Goal: Task Accomplishment & Management: Manage account settings

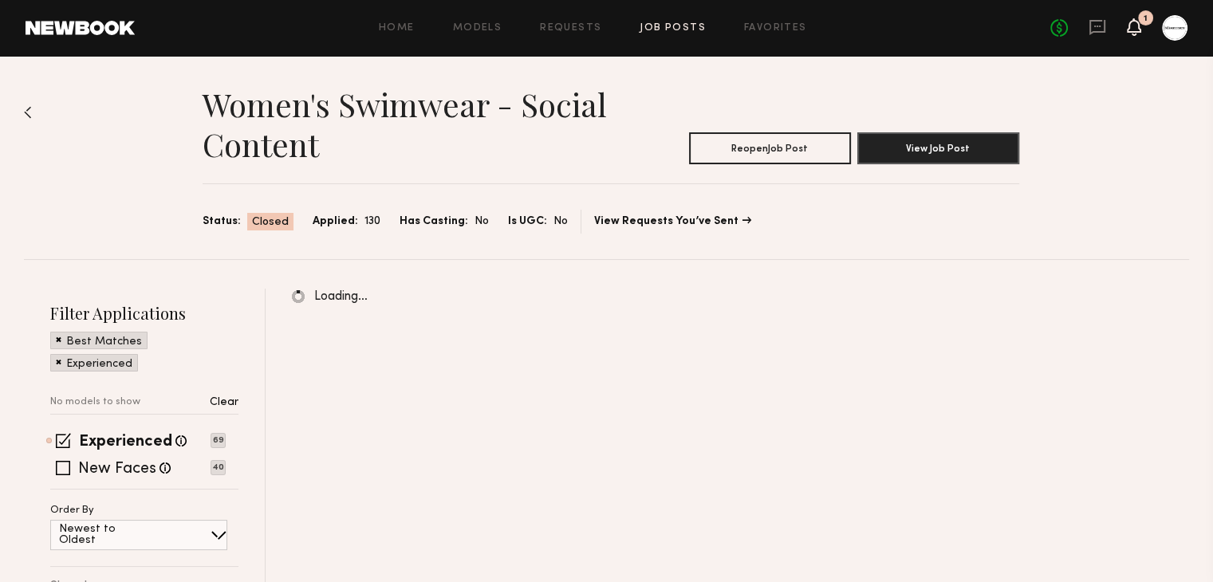
click at [1132, 22] on icon at bounding box center [1133, 26] width 13 height 11
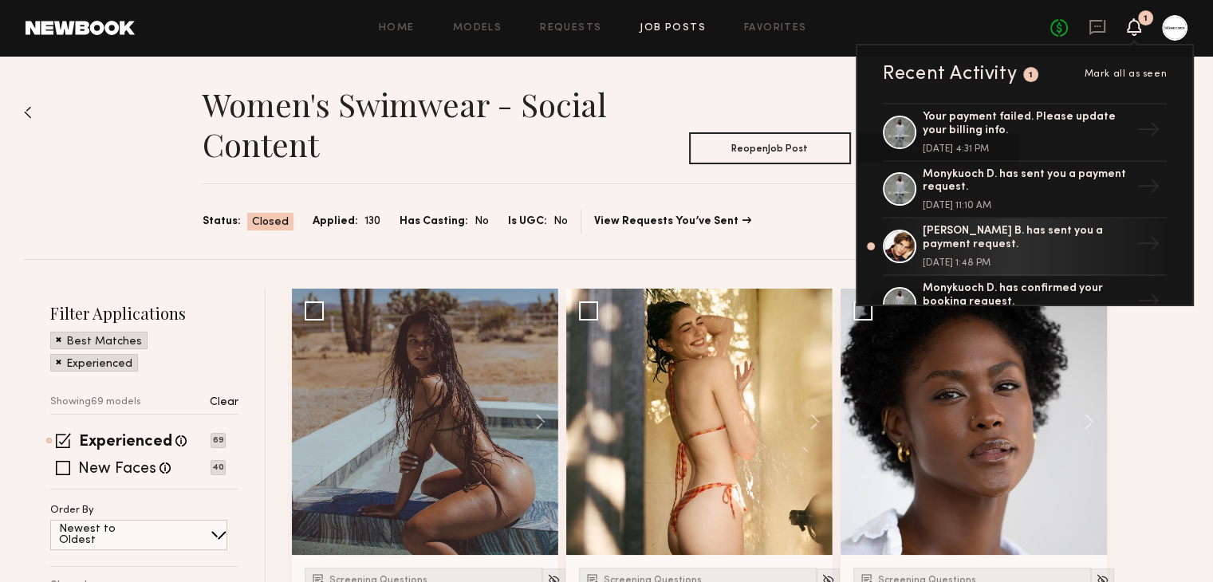
click at [1163, 25] on div at bounding box center [1175, 28] width 26 height 26
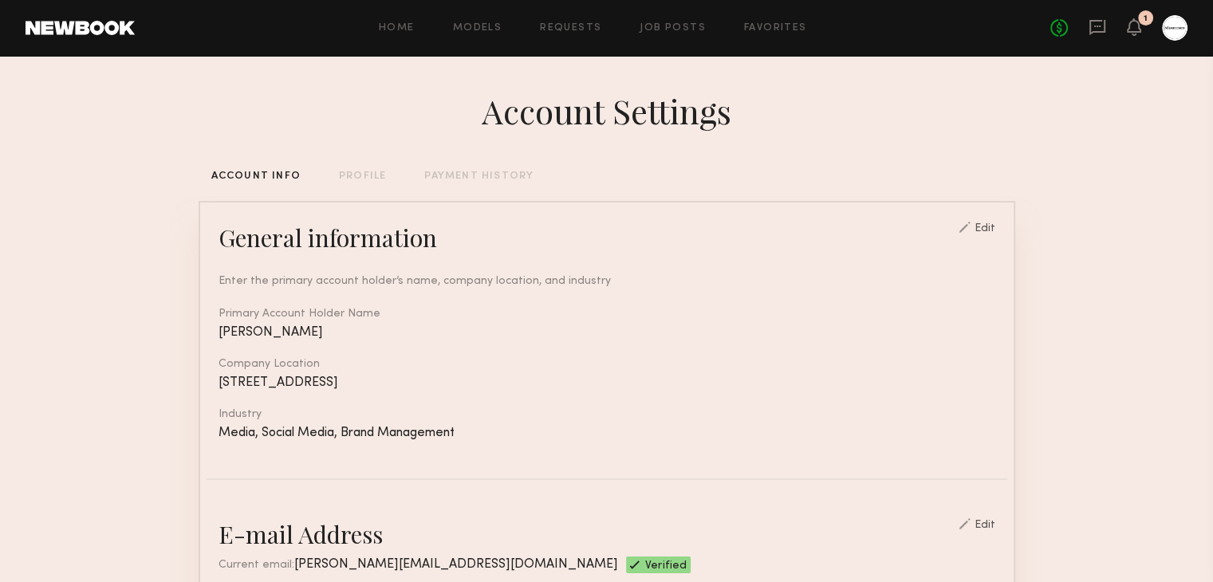
click at [1110, 24] on div "No fees up to $5,000 1" at bounding box center [1118, 28] width 137 height 26
click at [1103, 26] on icon at bounding box center [1097, 27] width 16 height 15
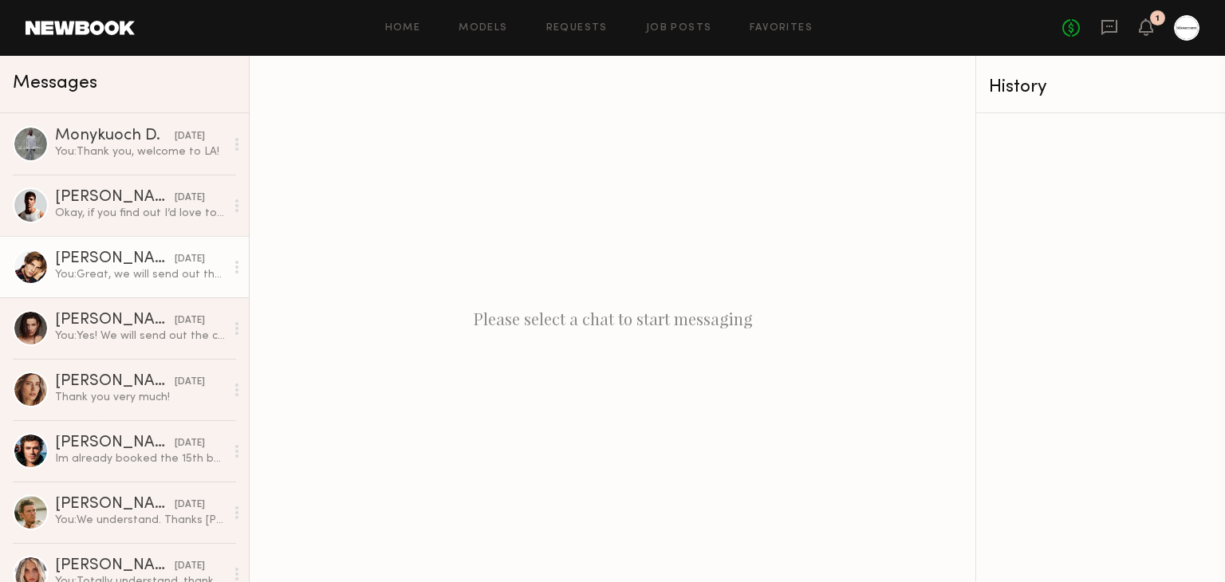
click at [108, 265] on div "[PERSON_NAME] B." at bounding box center [115, 259] width 120 height 16
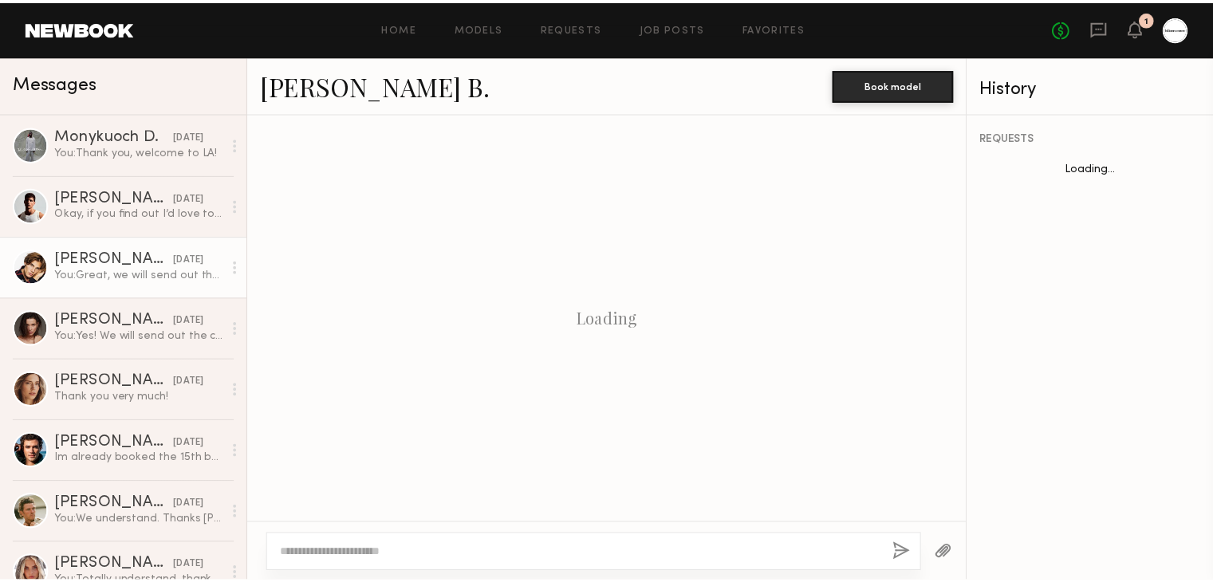
scroll to position [1475, 0]
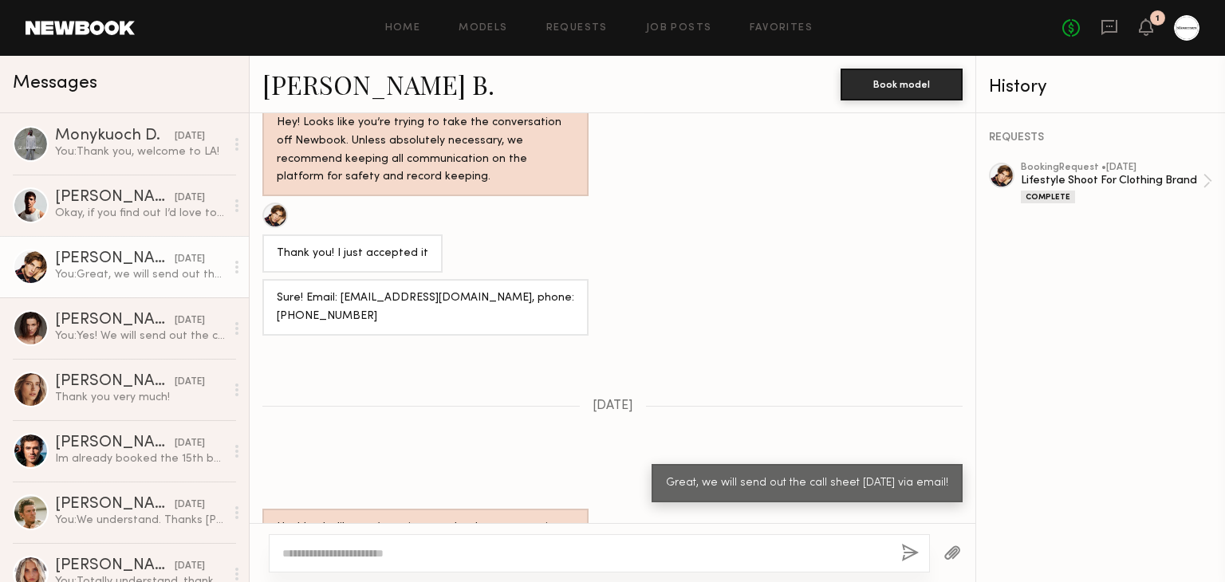
click at [1110, 36] on link at bounding box center [1109, 28] width 18 height 20
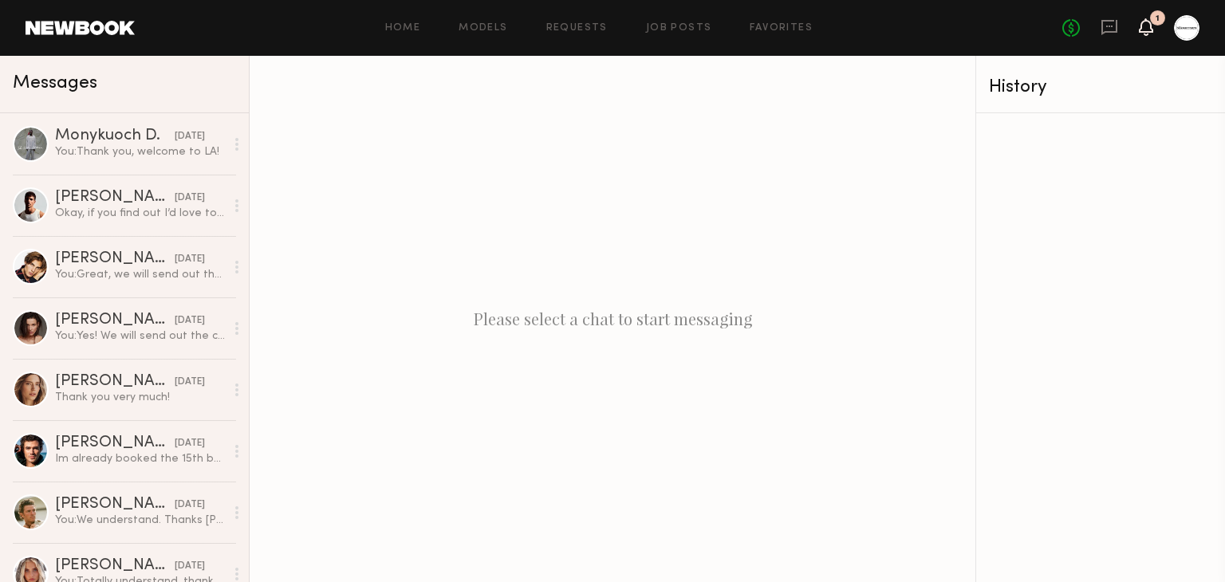
click at [1144, 31] on icon at bounding box center [1145, 26] width 13 height 11
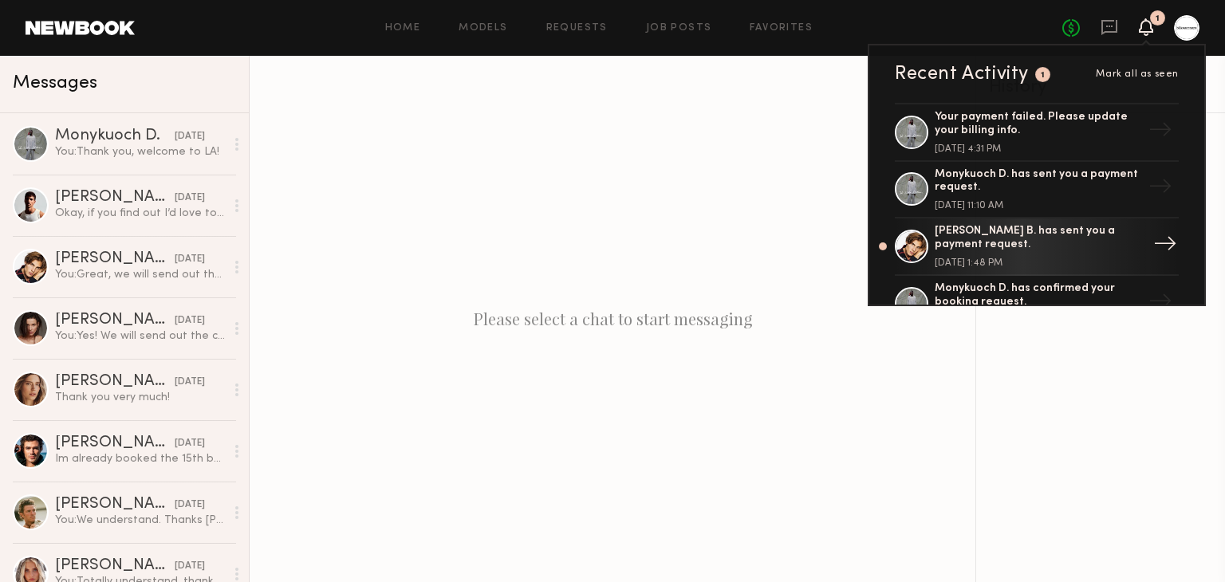
click at [949, 240] on div "Fulop B. has sent you a payment request." at bounding box center [1037, 238] width 207 height 27
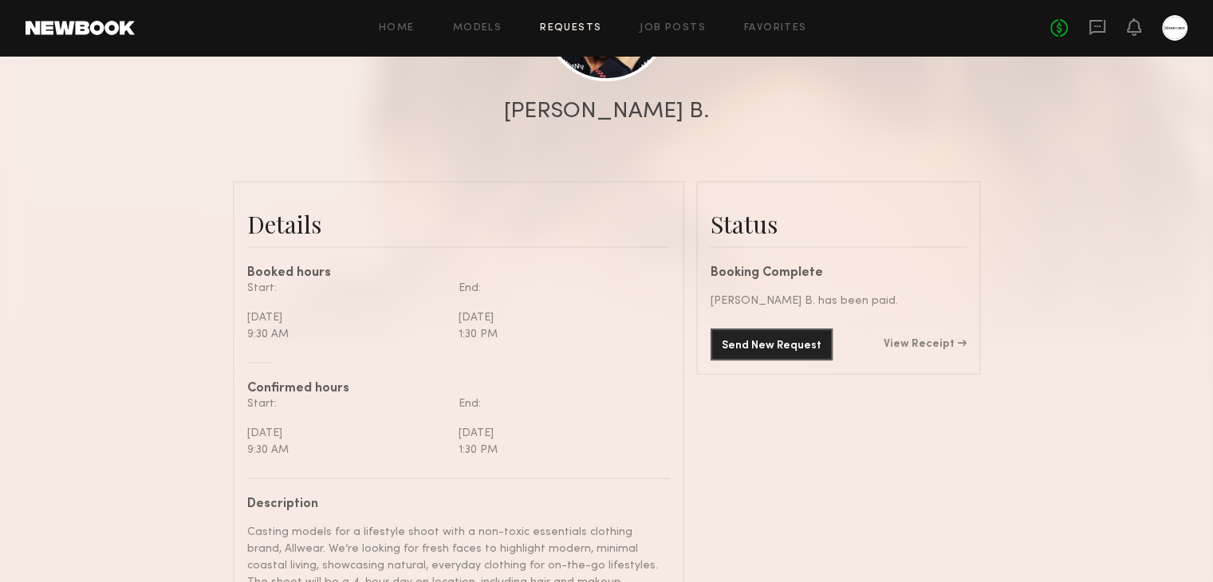
scroll to position [274, 0]
click at [1138, 29] on icon at bounding box center [1133, 26] width 13 height 11
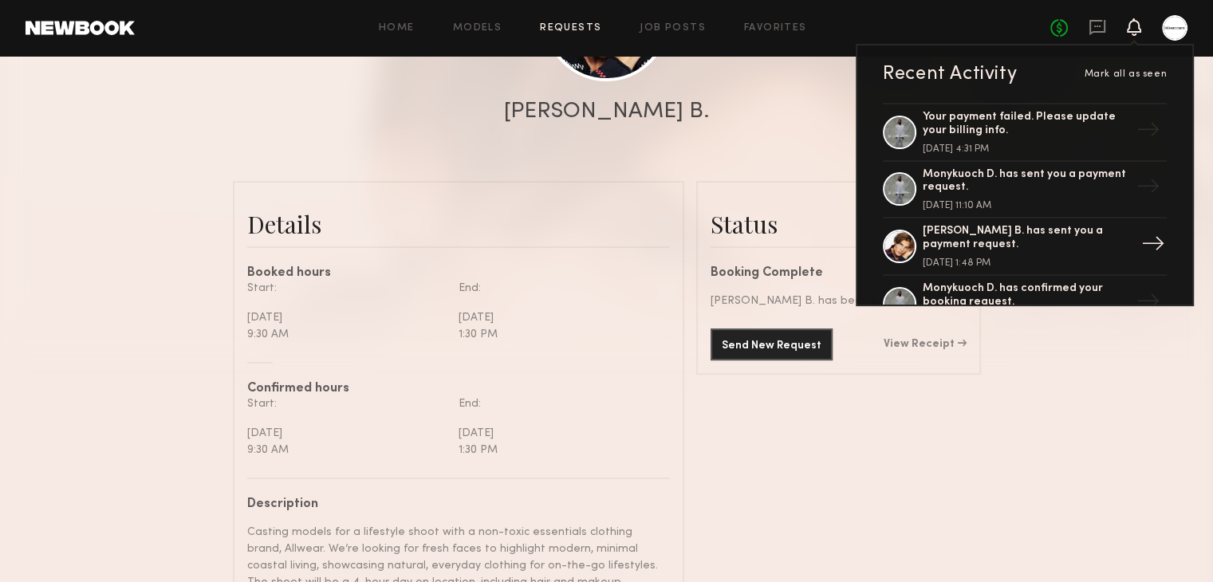
click at [1000, 240] on div "Fulop B. has sent you a payment request." at bounding box center [1025, 238] width 207 height 27
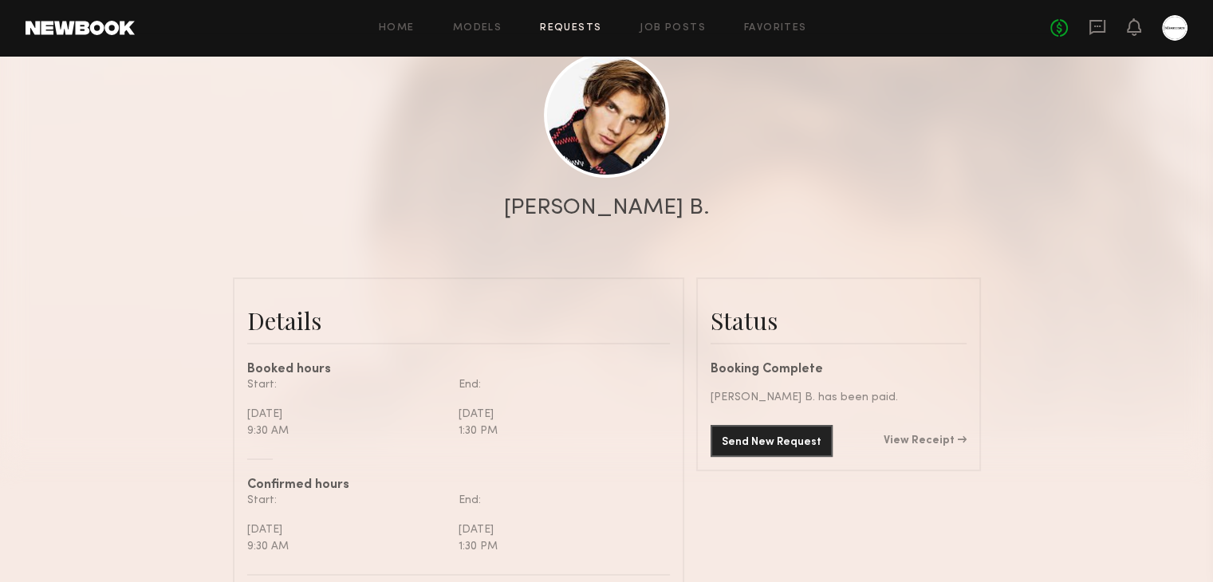
scroll to position [179, 0]
click at [927, 446] on link "View Receipt" at bounding box center [924, 439] width 83 height 11
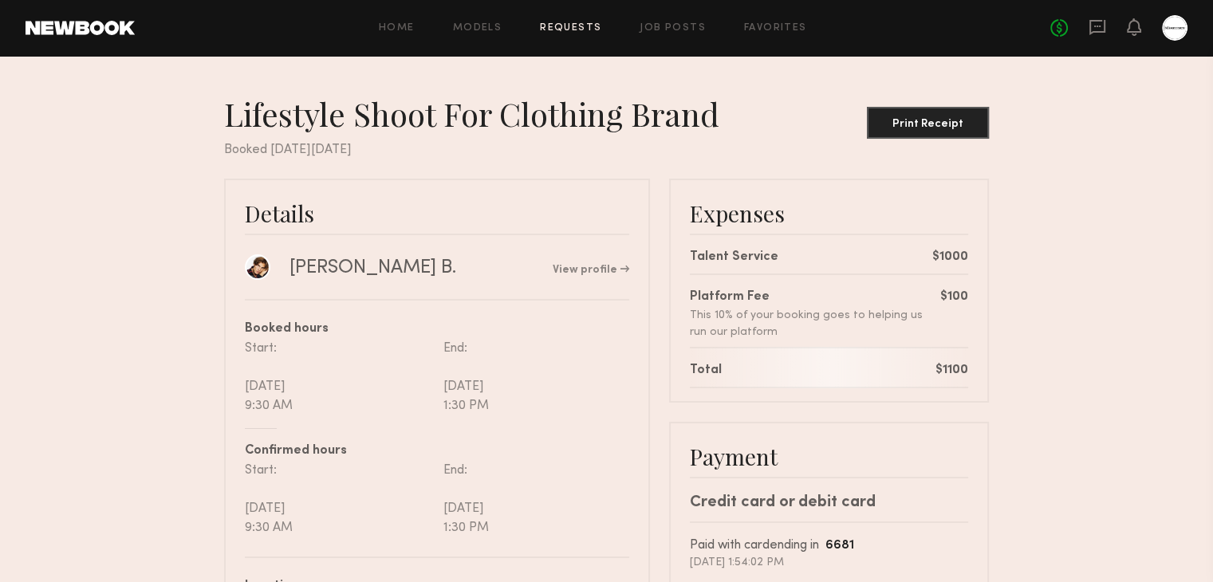
click at [1106, 336] on nb-booking-receipt "Lifestyle Shoot For Clothing Brand Print Receipt Booked on Saturday, Oct, 4, 20…" at bounding box center [606, 494] width 1213 height 800
click at [957, 131] on button "Print Receipt" at bounding box center [928, 122] width 122 height 32
click at [1029, 417] on nb-booking-receipt "Lifestyle Shoot For Clothing Brand Print Receipt Booked on Saturday, Oct, 4, 20…" at bounding box center [606, 494] width 1213 height 800
click at [669, 268] on div "Expenses Talent Service $1000 Platform Fee This 10% of your booking goes to hel…" at bounding box center [829, 291] width 320 height 224
click at [655, 274] on div "Details Fulop B. View profile Booked hours Start: Tuesday, October 7 9:30 AM En…" at bounding box center [606, 537] width 765 height 716
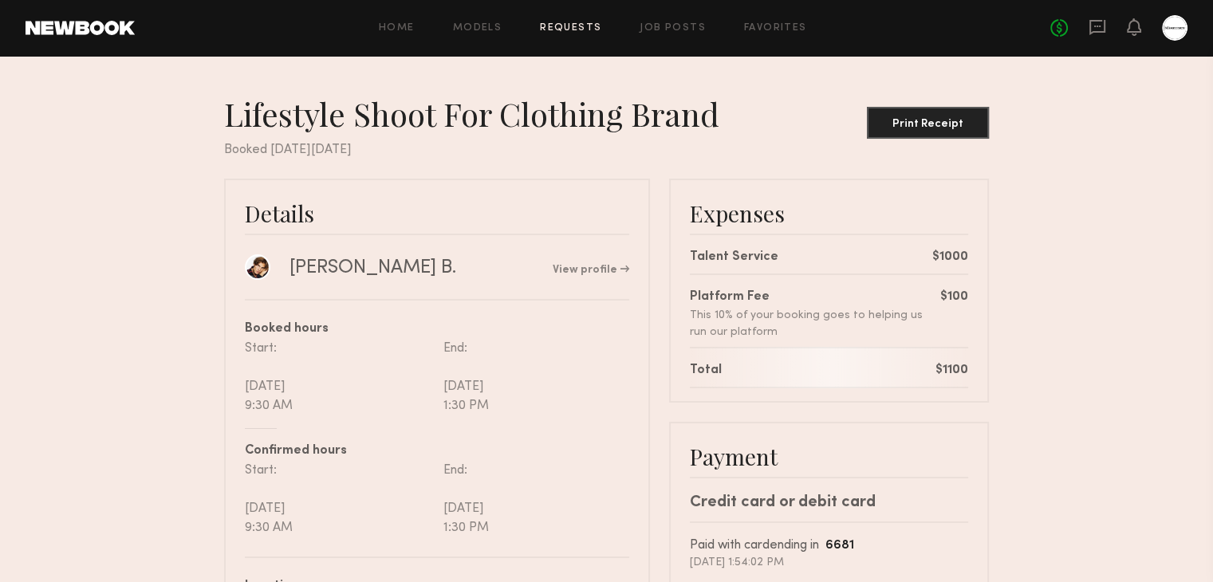
drag, startPoint x: 655, startPoint y: 274, endPoint x: 565, endPoint y: 301, distance: 93.8
click at [565, 301] on div "Booked hours Start: Tuesday, October 7 9:30 AM End: Tuesday, October 7 1:30 PM …" at bounding box center [437, 418] width 384 height 238
click at [1100, 26] on icon at bounding box center [1097, 27] width 6 height 2
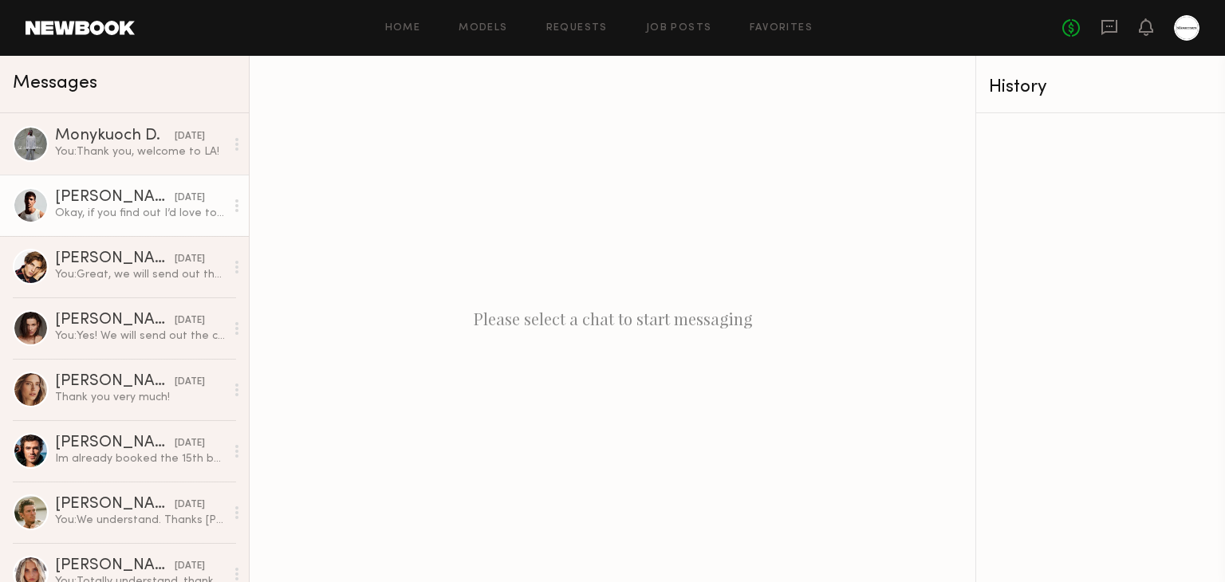
click at [79, 233] on link "Jacob R. 10/08/2025 Okay, if you find out I’d love to participate. :)" at bounding box center [124, 205] width 249 height 61
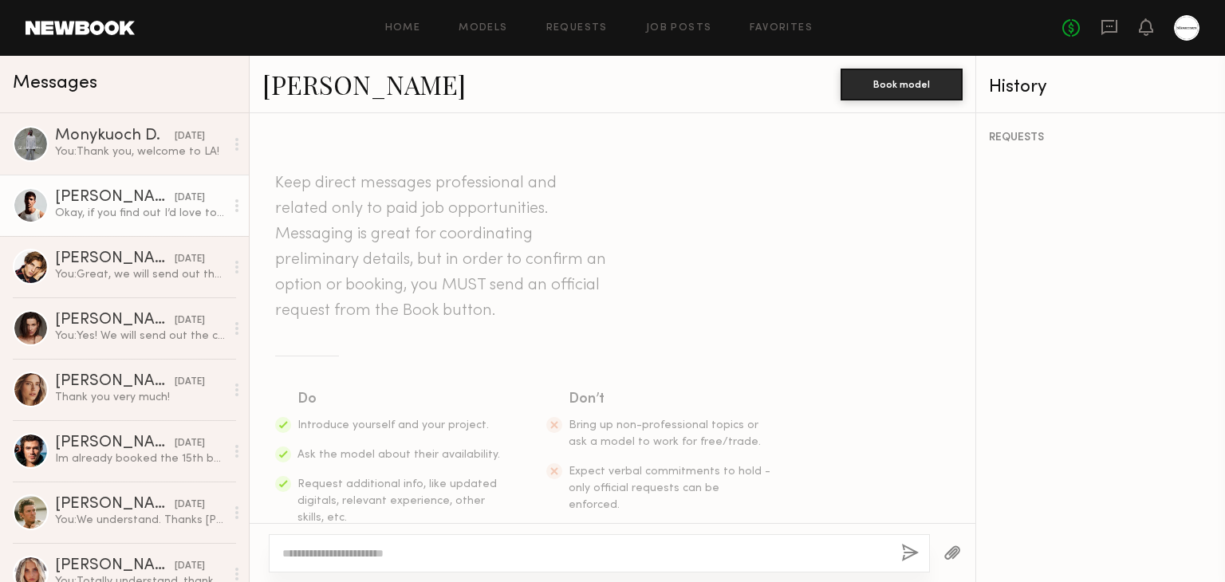
scroll to position [1606, 0]
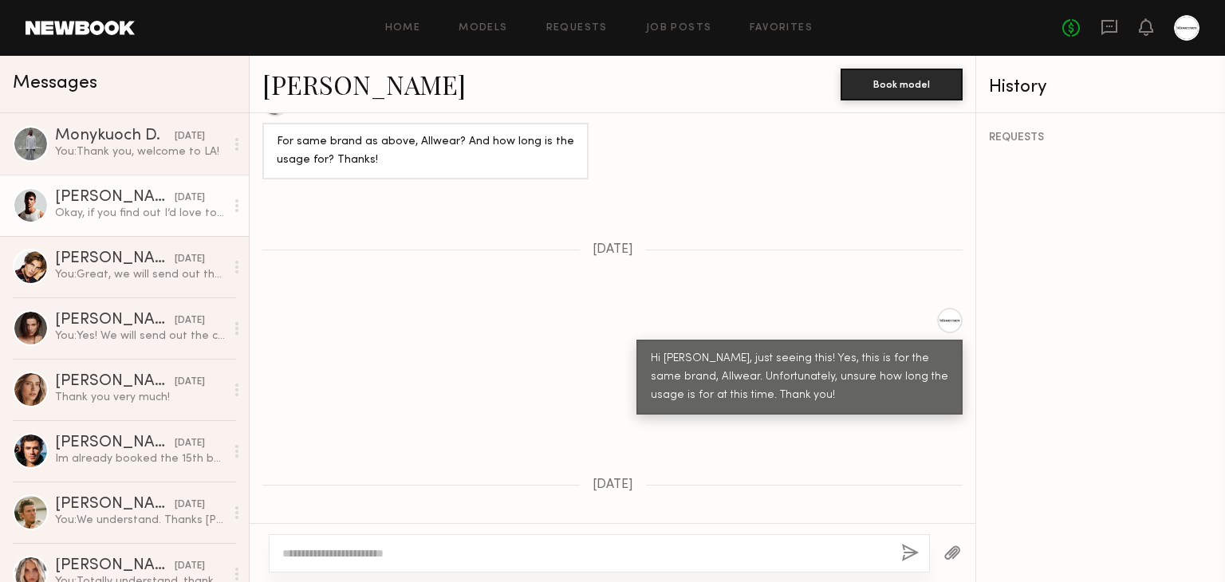
click at [503, 552] on textarea at bounding box center [585, 553] width 606 height 16
type textarea "**********"
click at [913, 556] on button "button" at bounding box center [911, 554] width 18 height 20
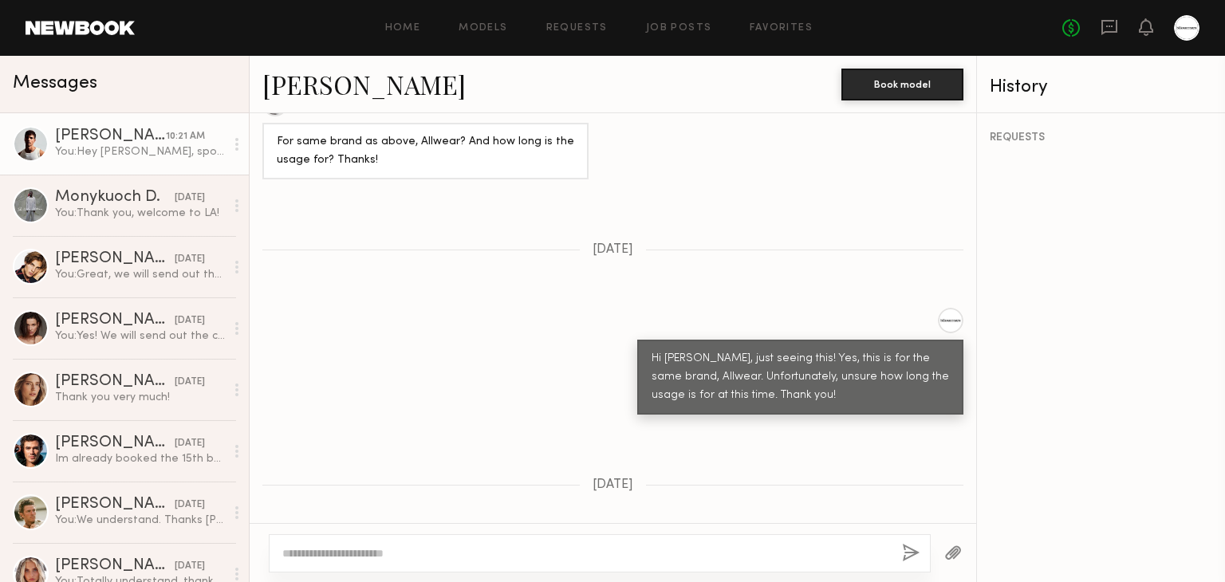
scroll to position [1948, 0]
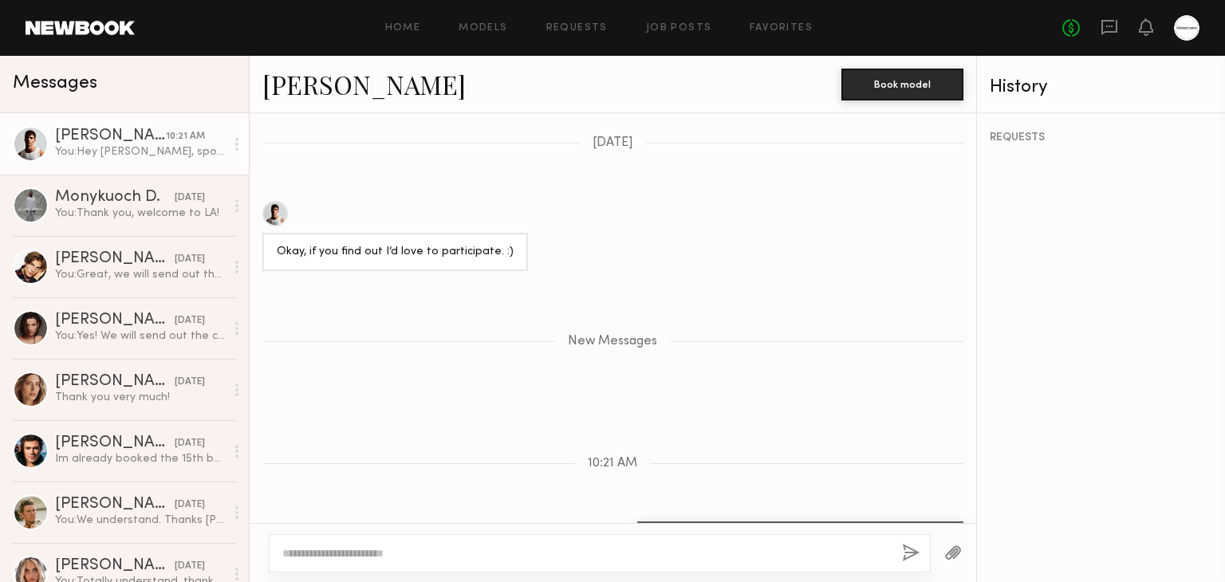
click at [831, 427] on div "Keep direct messages professional and related only to paid job opportunities. M…" at bounding box center [613, 318] width 726 height 410
click at [708, 545] on textarea at bounding box center [585, 553] width 607 height 16
type textarea "**********"
click at [737, 434] on div "Keep direct messages professional and related only to paid job opportunities. M…" at bounding box center [613, 318] width 726 height 410
click at [328, 86] on link "[PERSON_NAME]" at bounding box center [363, 84] width 203 height 34
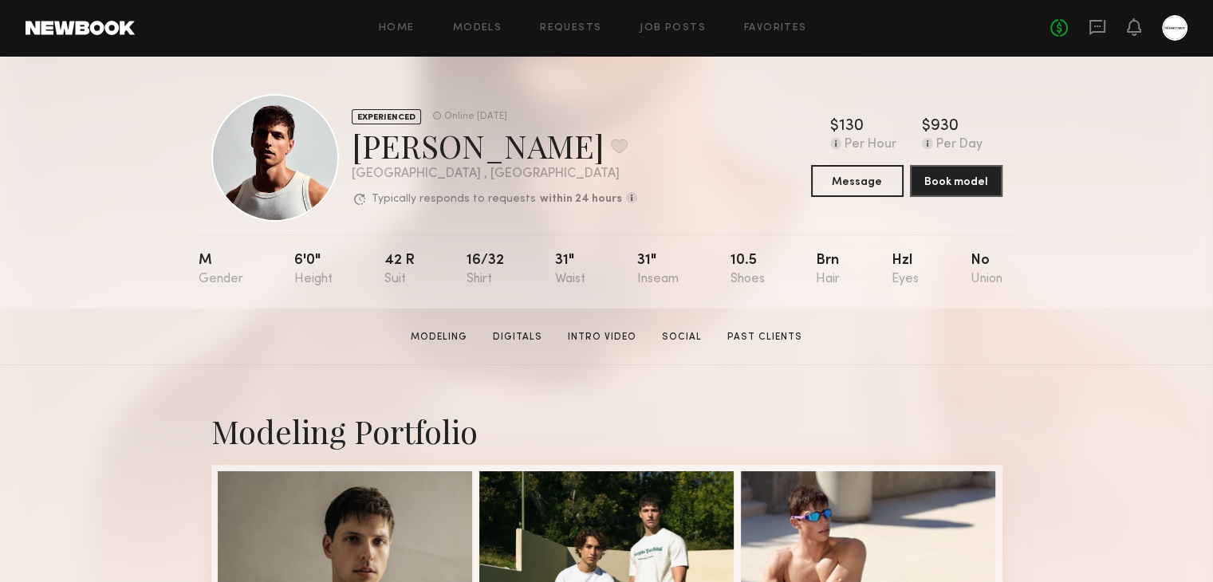
click at [1097, 254] on div "EXPERIENCED Online [DATE] [PERSON_NAME] Favorite [GEOGRAPHIC_DATA] , [GEOGRAPHI…" at bounding box center [606, 182] width 1213 height 253
click at [698, 154] on div "EXPERIENCED Online [DATE] [PERSON_NAME] Favorite [GEOGRAPHIC_DATA] , [GEOGRAPHI…" at bounding box center [606, 158] width 791 height 128
click at [1094, 32] on icon at bounding box center [1097, 27] width 16 height 15
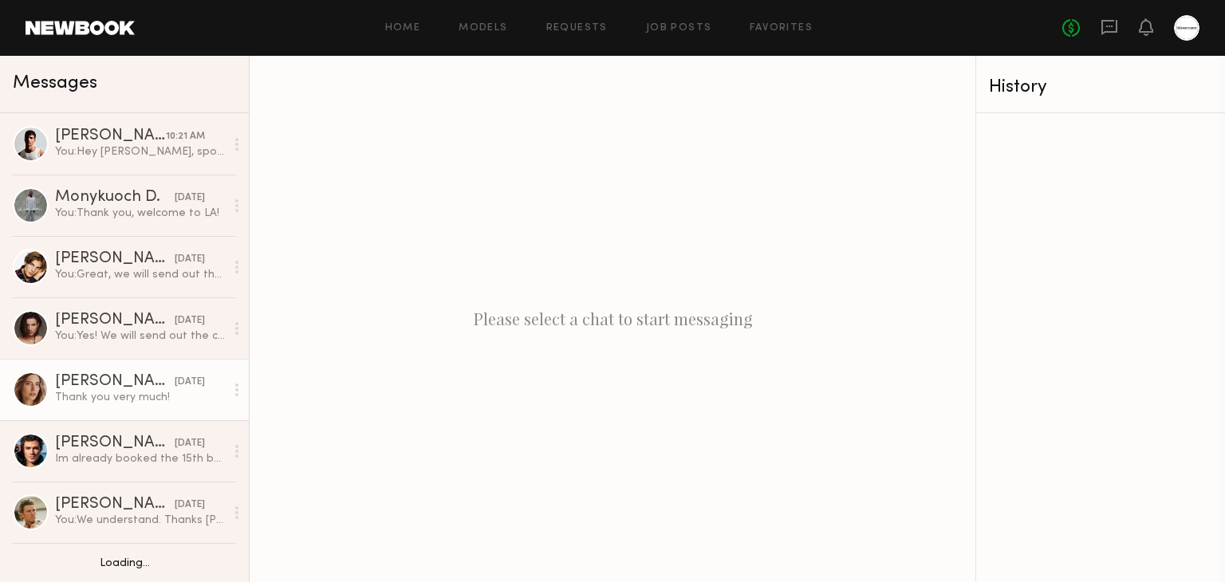
scroll to position [101, 0]
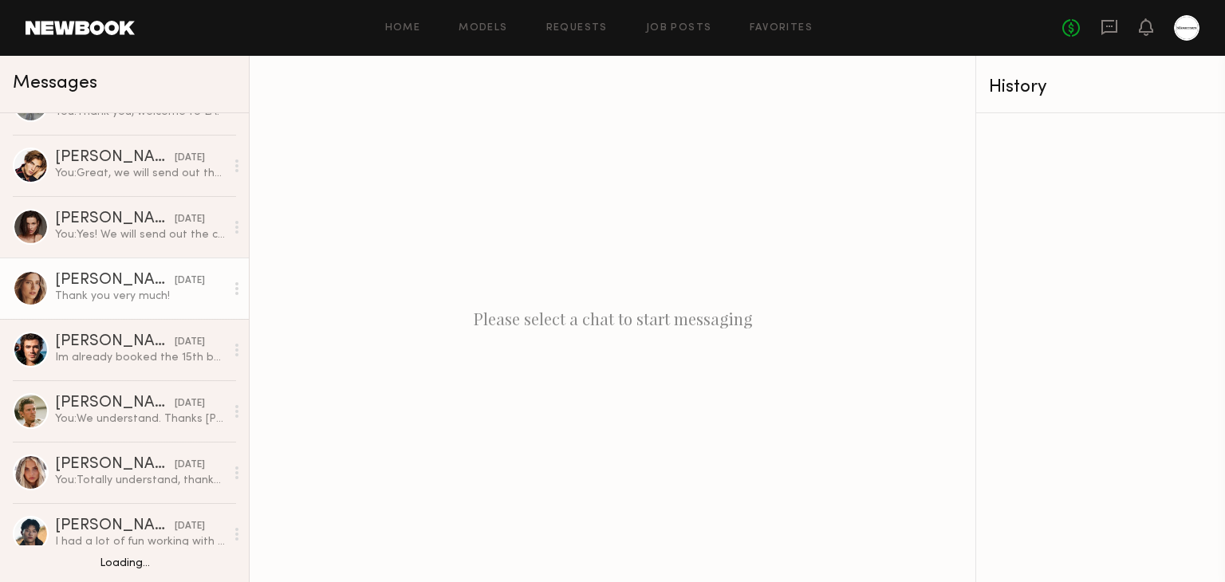
click at [169, 364] on div "Im already booked the 15th but can do any other day that week. Could we do 13,1…" at bounding box center [140, 357] width 170 height 15
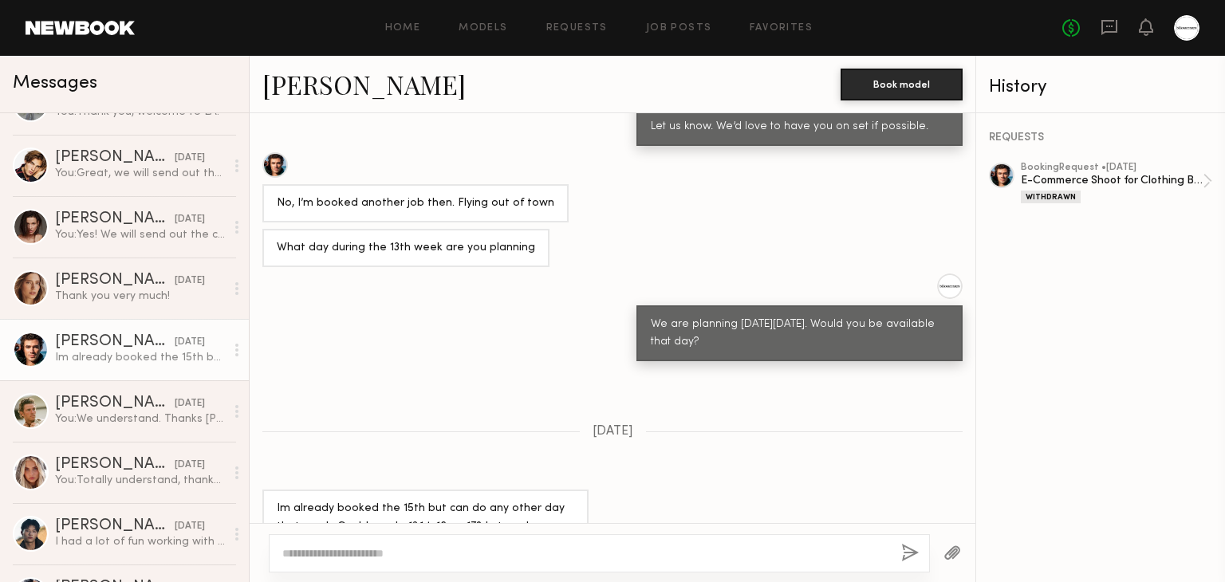
scroll to position [1169, 0]
click at [284, 151] on div at bounding box center [275, 164] width 26 height 26
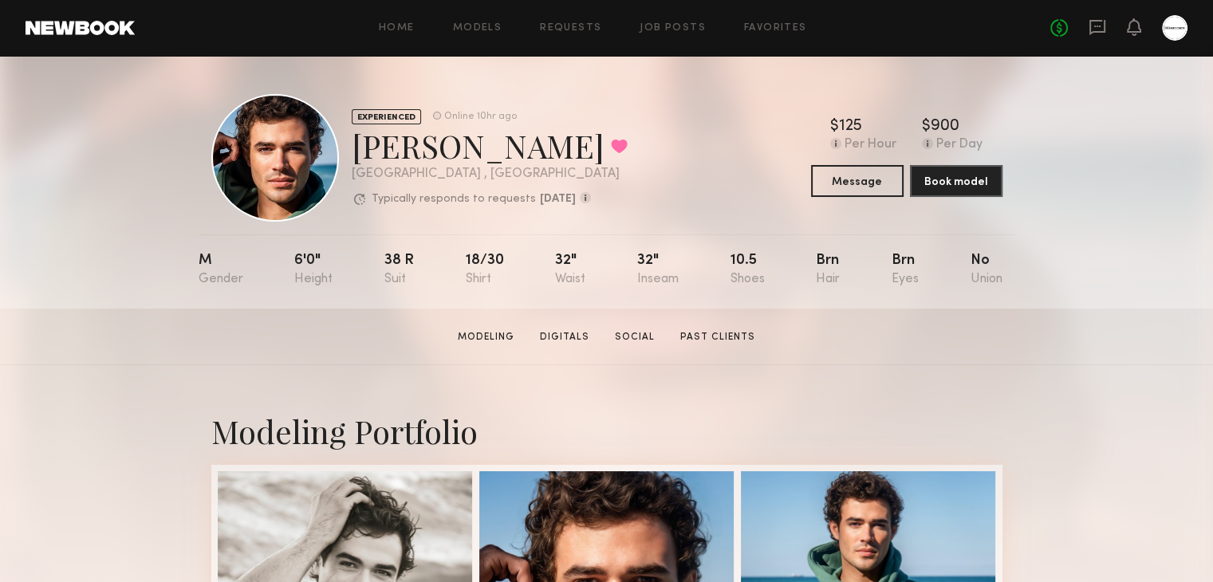
click at [561, 134] on div "Chase H. Favorited" at bounding box center [490, 145] width 276 height 42
